Goal: Information Seeking & Learning: Learn about a topic

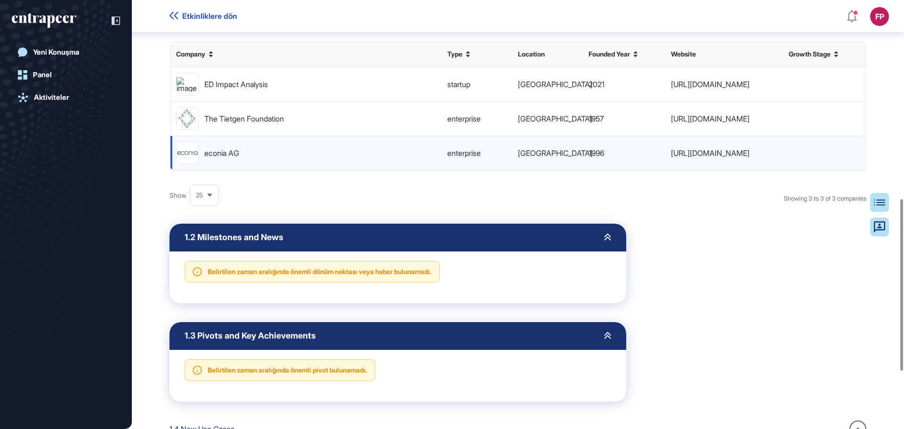
scroll to position [452, 0]
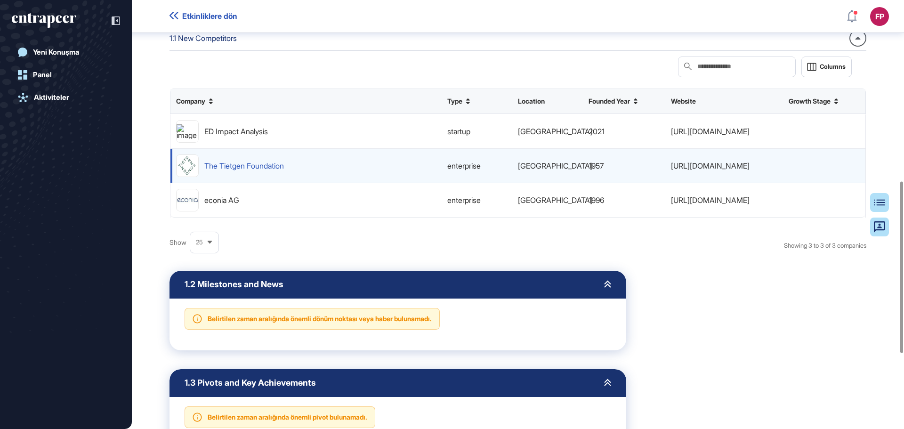
click at [264, 165] on div "The Tietgen Foundation" at bounding box center [244, 165] width 80 height 7
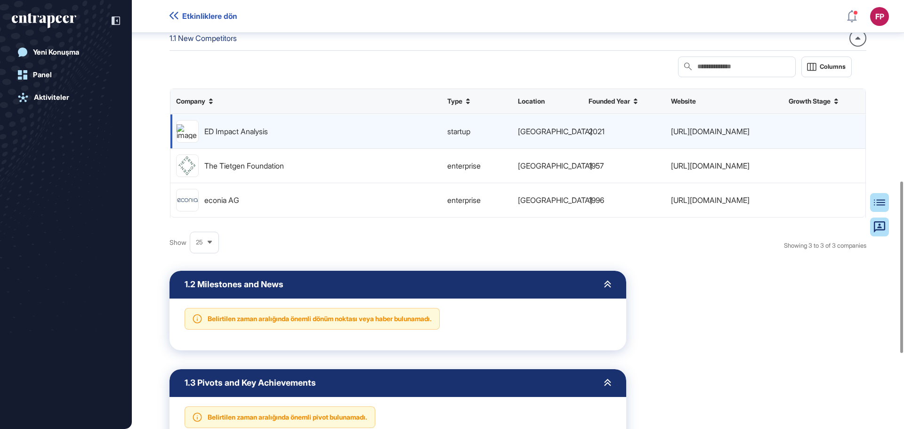
click at [462, 134] on span "startup" at bounding box center [458, 131] width 23 height 7
click at [224, 130] on div "ED Impact Analysis" at bounding box center [236, 131] width 64 height 7
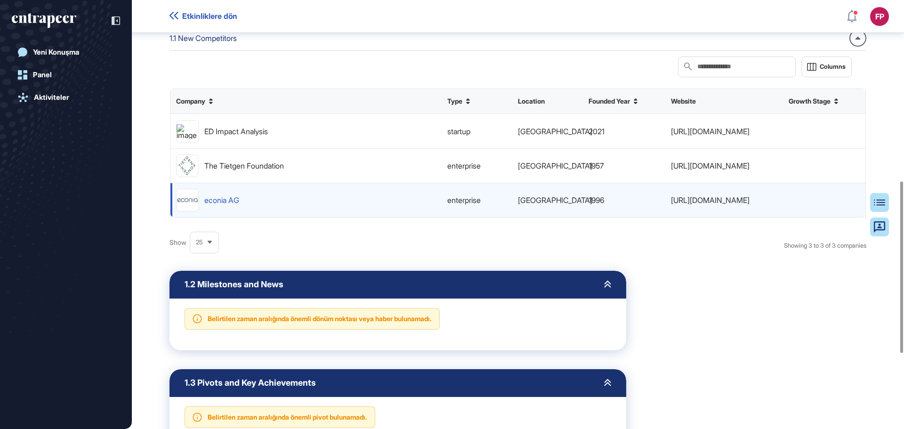
click at [224, 199] on div "econia AG" at bounding box center [221, 199] width 35 height 7
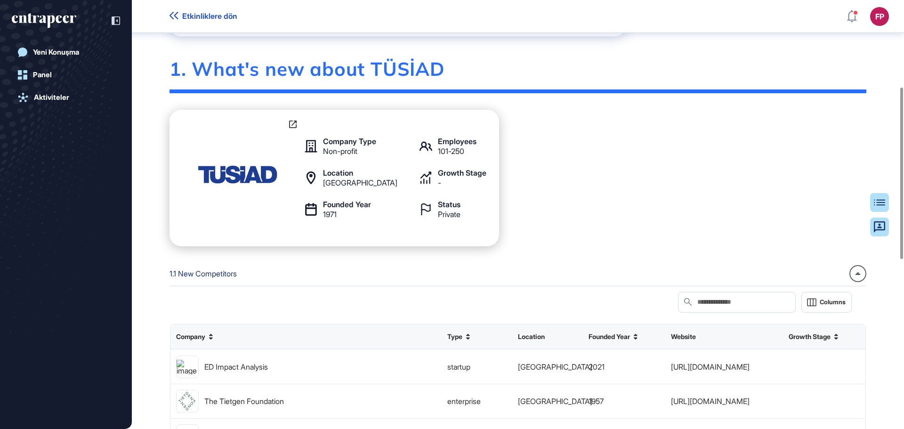
scroll to position [0, 0]
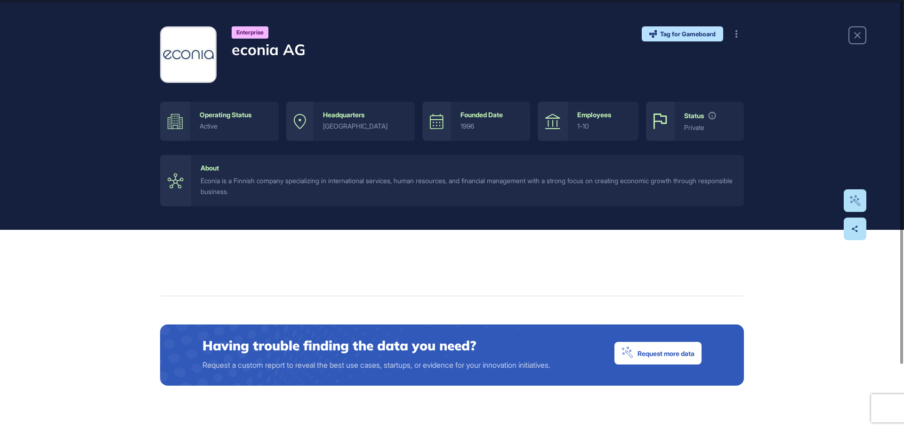
scroll to position [77, 0]
